Goal: Information Seeking & Learning: Learn about a topic

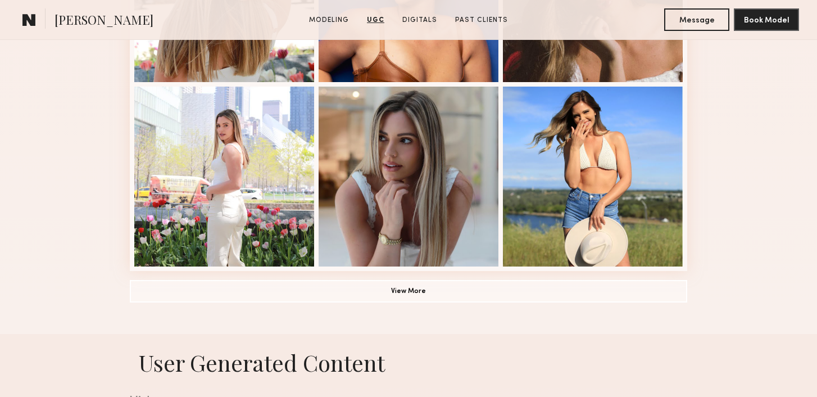
scroll to position [743, 0]
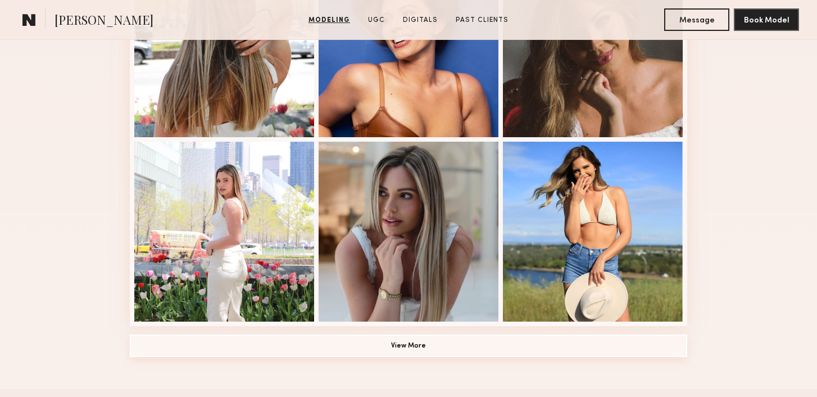
click at [219, 340] on button "View More" at bounding box center [408, 345] width 557 height 22
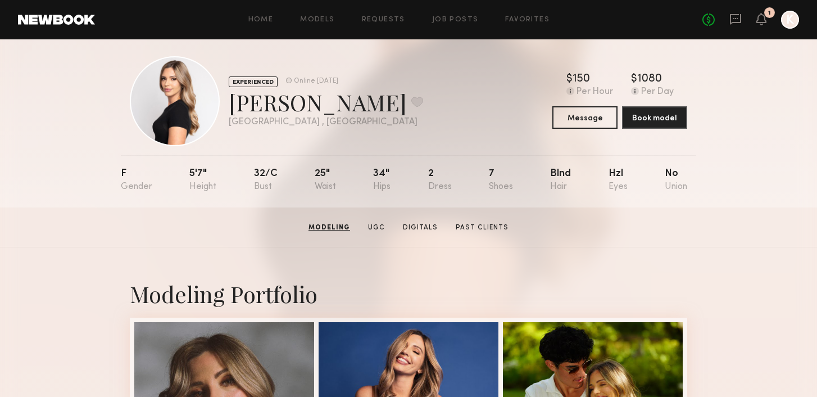
scroll to position [0, 0]
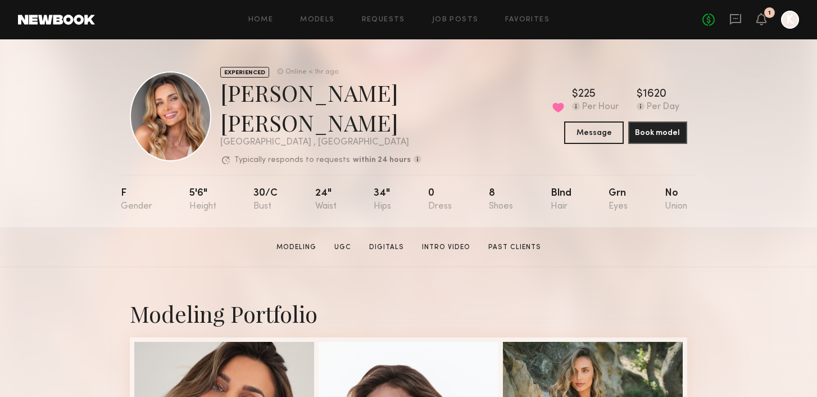
scroll to position [30, 0]
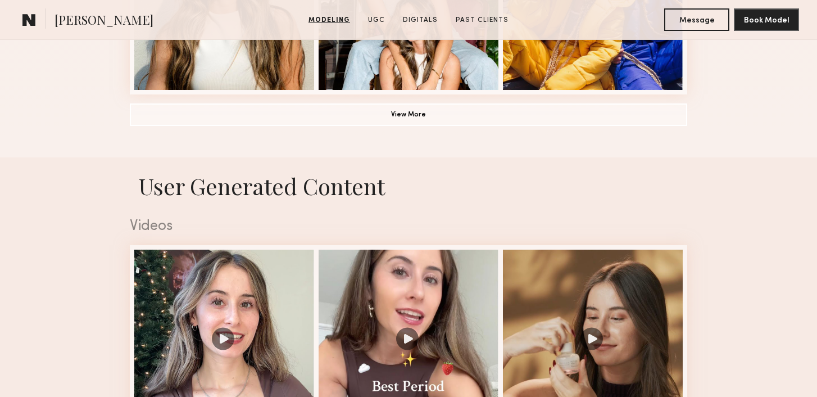
scroll to position [1017, 0]
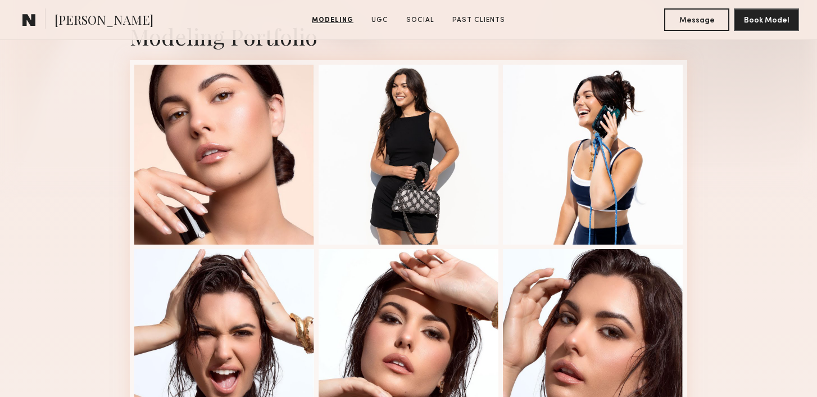
scroll to position [386, 0]
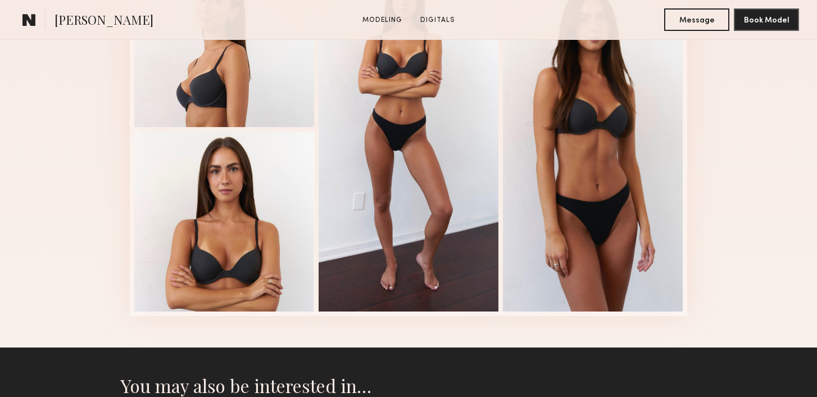
scroll to position [899, 0]
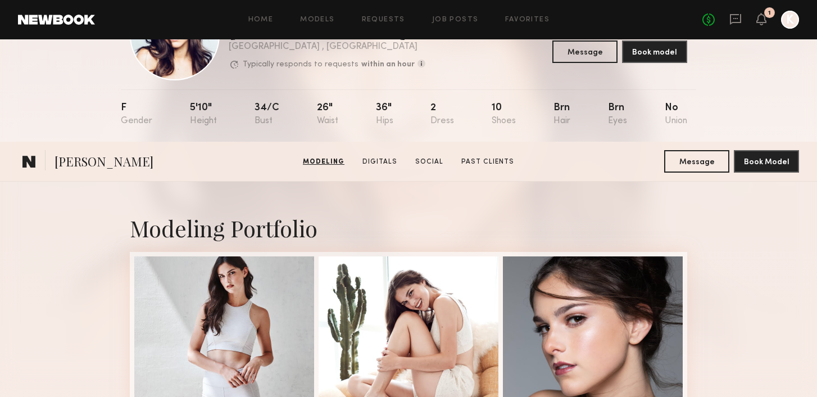
scroll to position [12, 0]
